Goal: Information Seeking & Learning: Find contact information

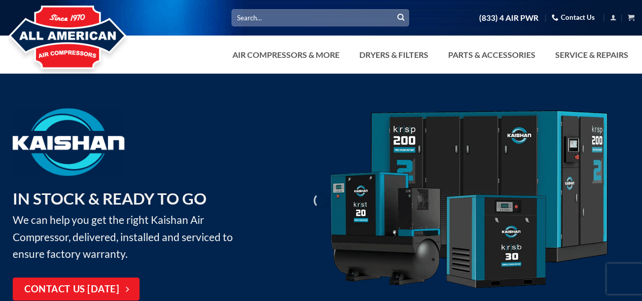
click at [275, 58] on link "Air Compressors & More" at bounding box center [286, 55] width 119 height 20
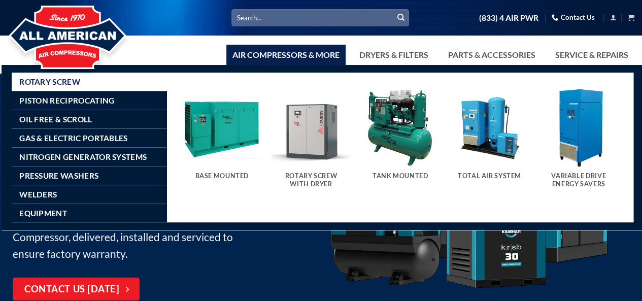
click at [587, 15] on link "Contact Us" at bounding box center [573, 18] width 43 height 16
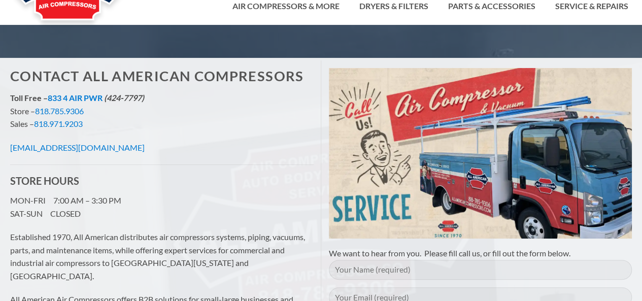
scroll to position [51, 0]
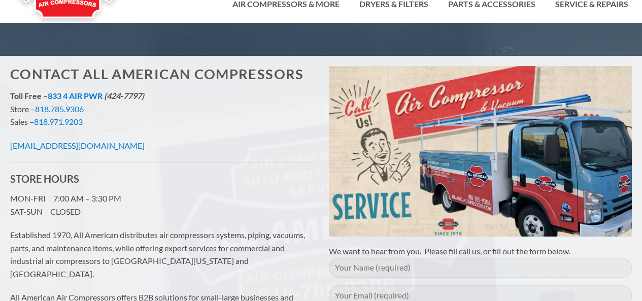
drag, startPoint x: 141, startPoint y: 144, endPoint x: 8, endPoint y: 142, distance: 133.1
click at [8, 142] on div "Contact All American Compressors Toll Free – 833 4 AIR PWR (424-7797) Store – 8…" at bounding box center [162, 259] width 319 height 402
copy link "info@allamericancompressors.com"
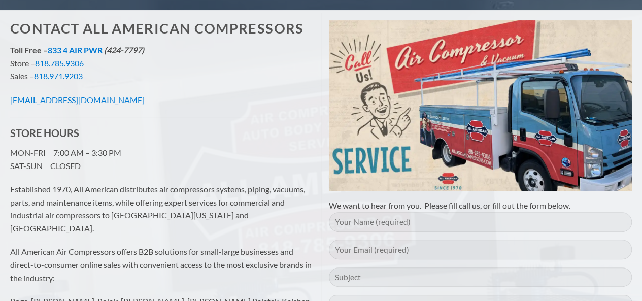
scroll to position [0, 0]
